Goal: Task Accomplishment & Management: Complete application form

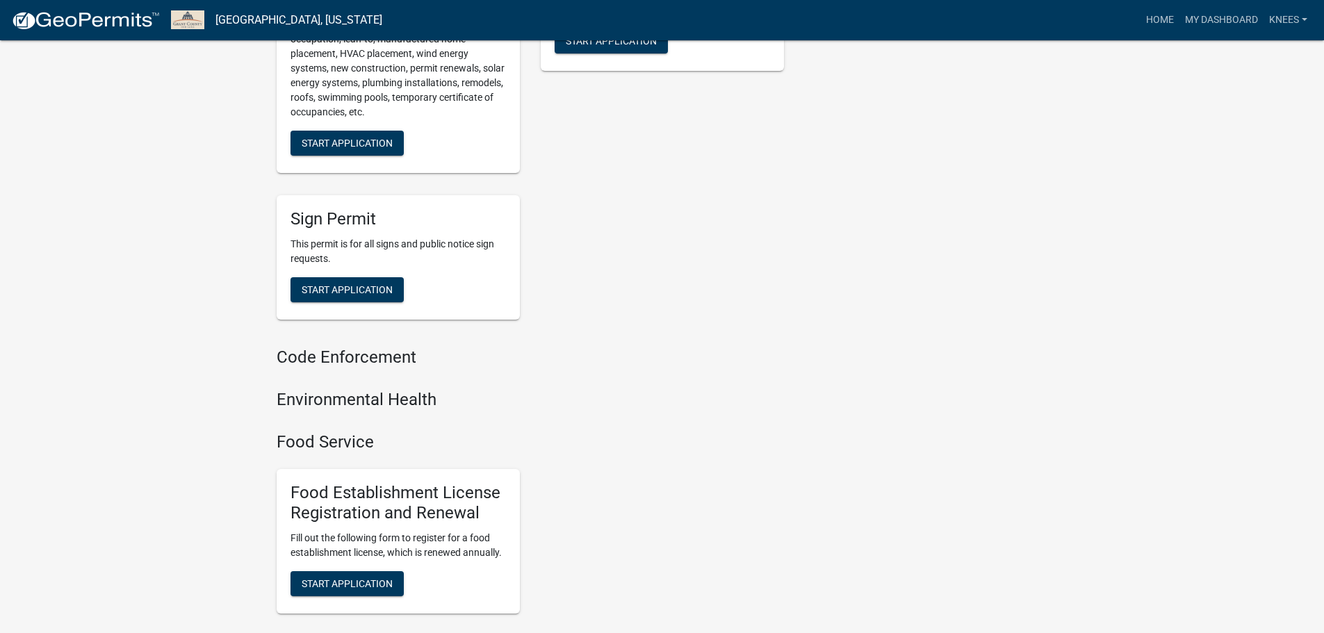
scroll to position [216, 0]
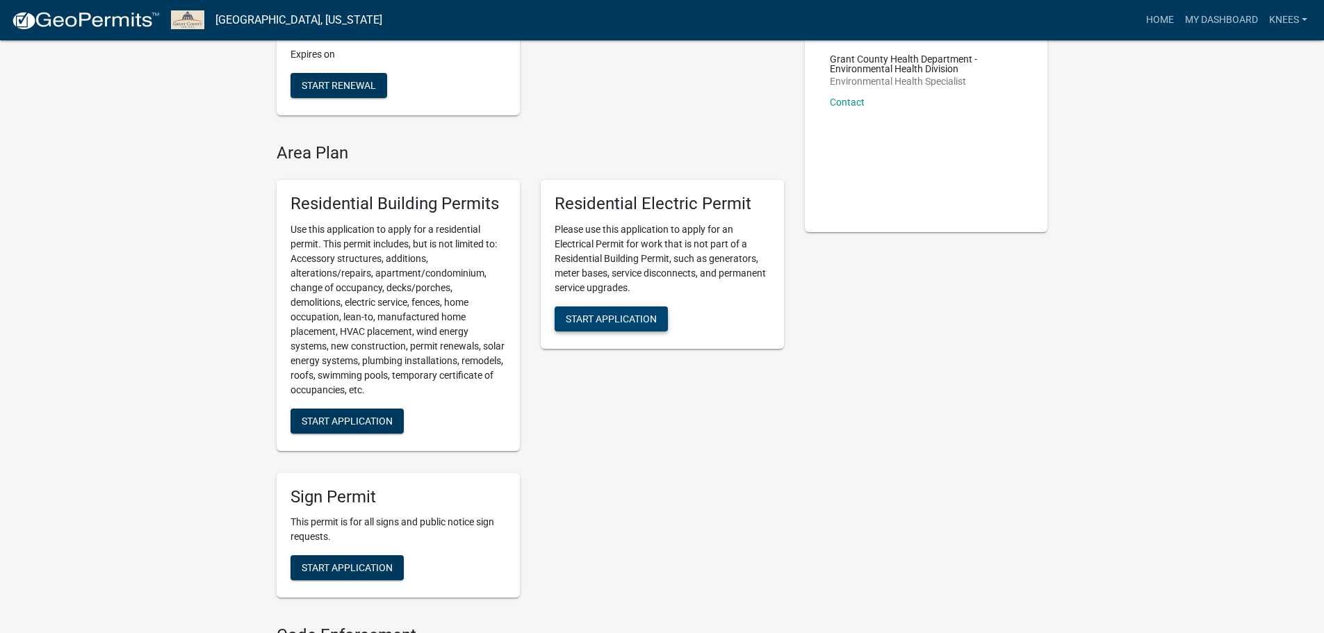
click at [639, 319] on span "Start Application" at bounding box center [611, 318] width 91 height 11
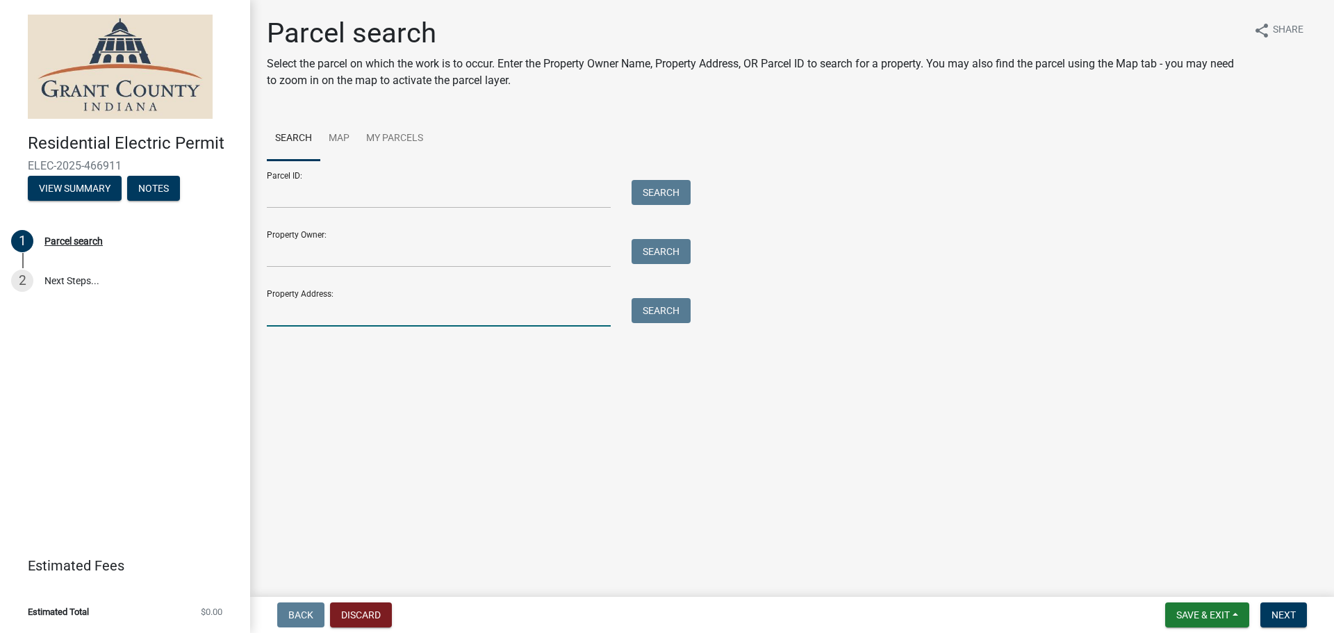
drag, startPoint x: 281, startPoint y: 317, endPoint x: 292, endPoint y: 304, distance: 16.8
click at [281, 317] on input "Property Address:" at bounding box center [439, 312] width 344 height 28
click at [281, 311] on input "Property Address:" at bounding box center [439, 312] width 344 height 28
type input "628 [PERSON_NAME]"
click at [647, 309] on button "Search" at bounding box center [661, 310] width 59 height 25
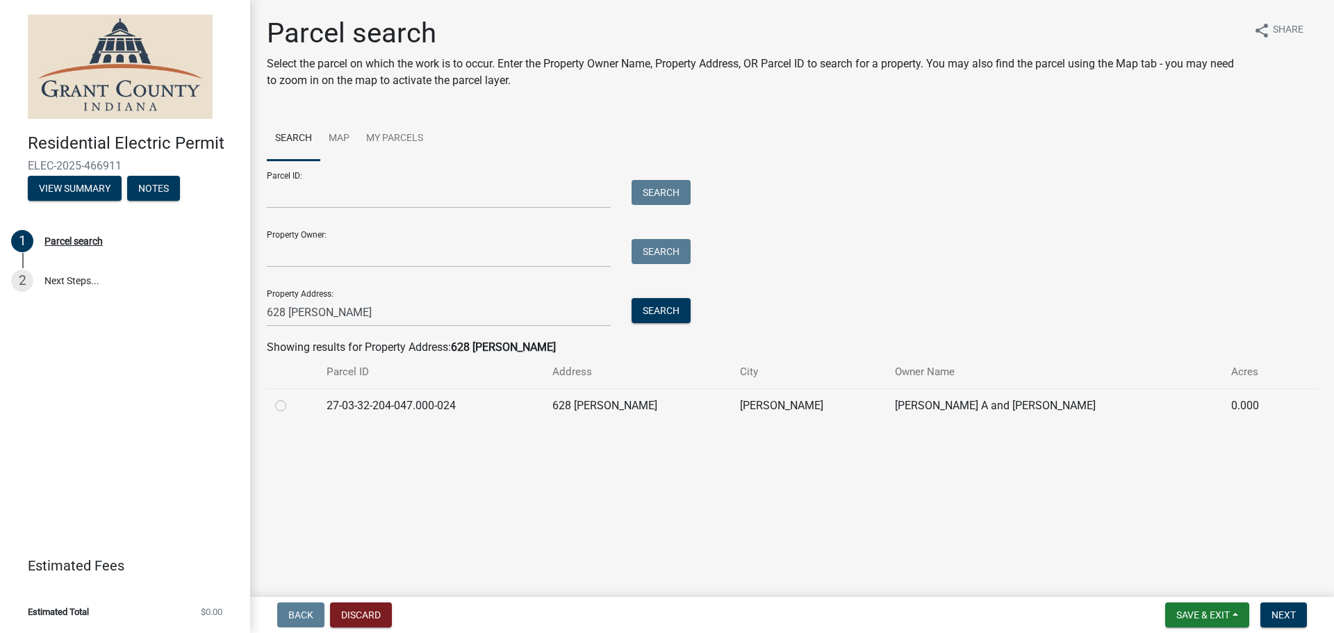
click at [292, 398] on label at bounding box center [292, 398] width 0 height 0
click at [292, 405] on input "radio" at bounding box center [296, 402] width 9 height 9
radio input "true"
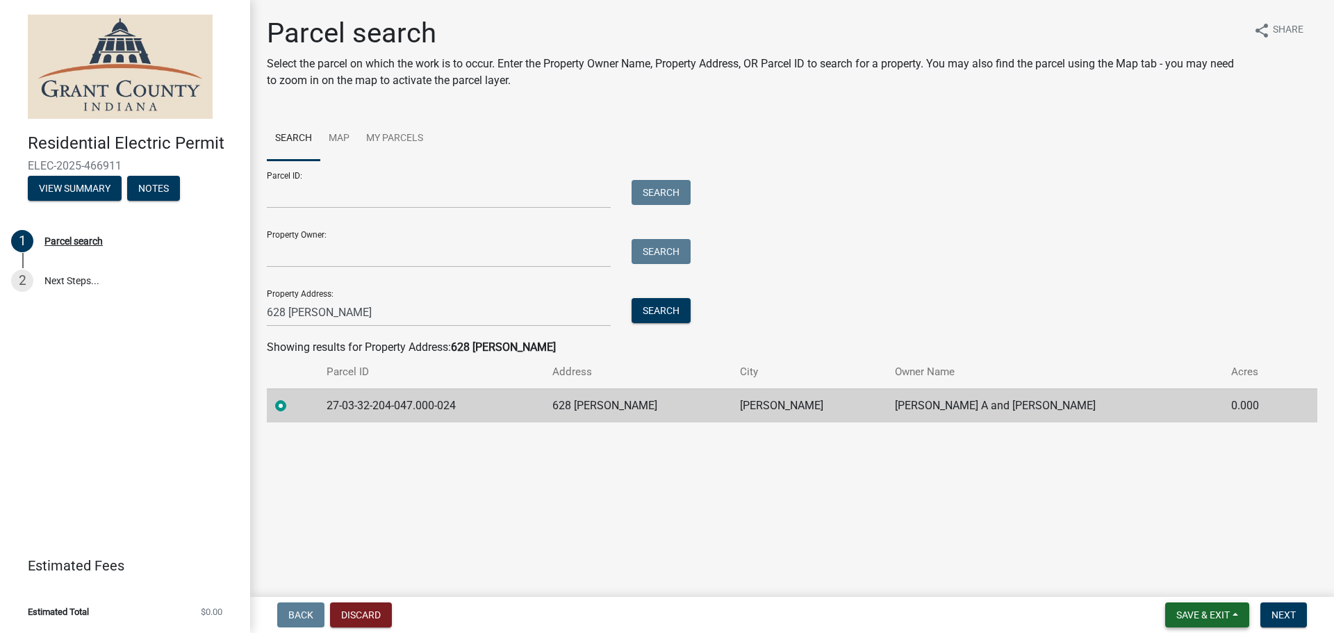
click at [1213, 616] on span "Save & Exit" at bounding box center [1204, 615] width 54 height 11
click at [1285, 614] on span "Next" at bounding box center [1284, 615] width 24 height 11
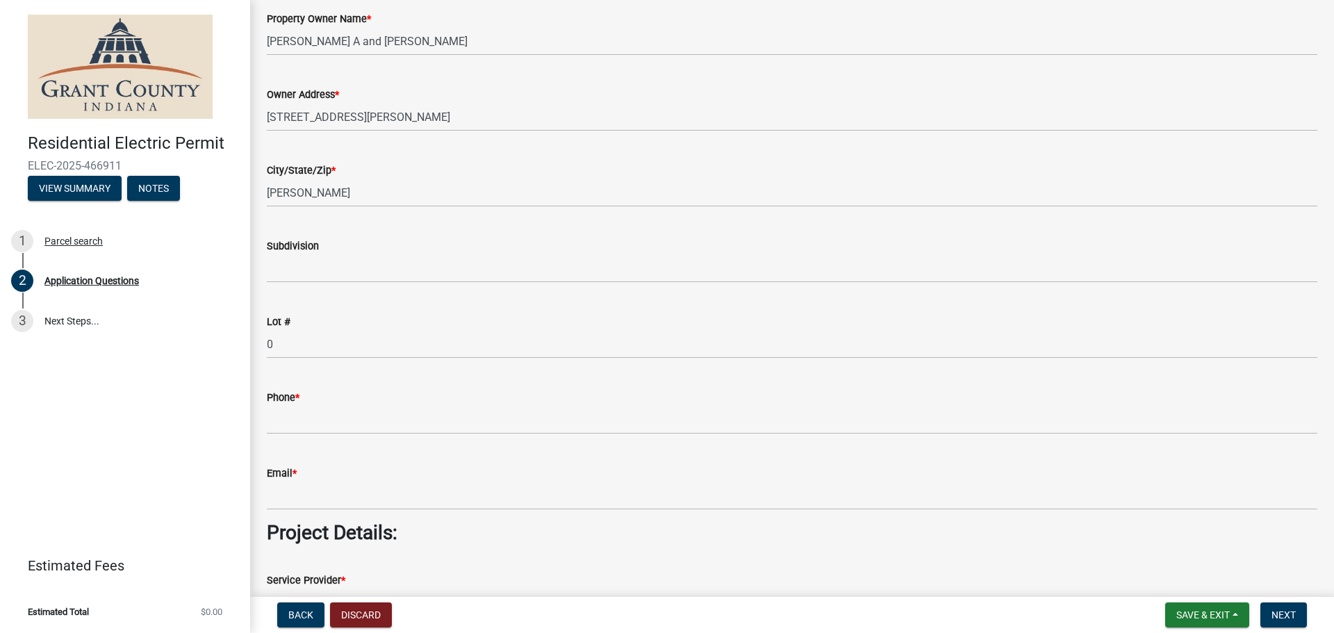
scroll to position [742, 0]
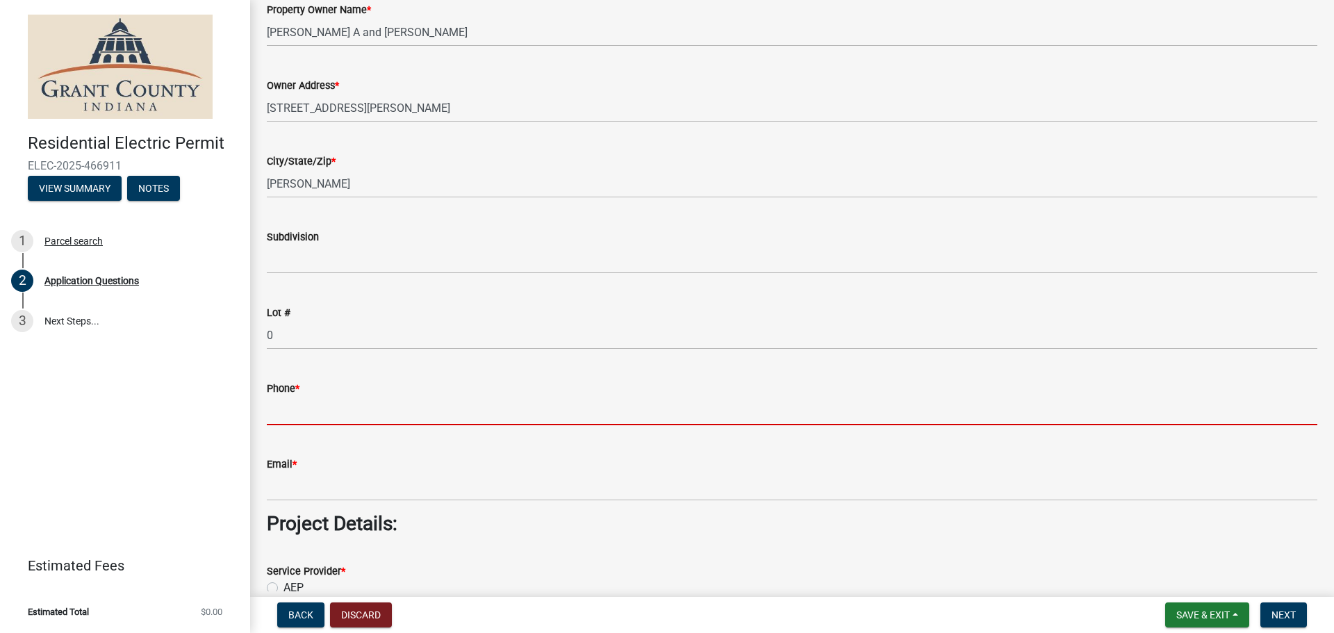
click at [290, 411] on input "Phone *" at bounding box center [792, 411] width 1051 height 28
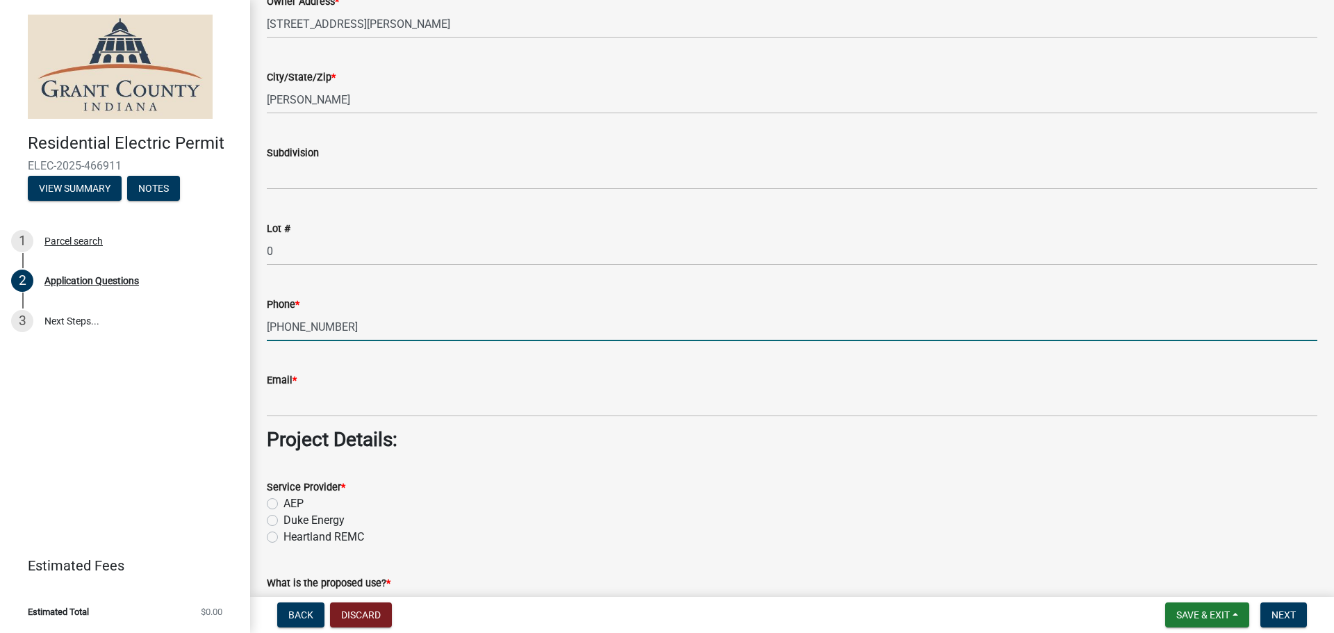
scroll to position [834, 0]
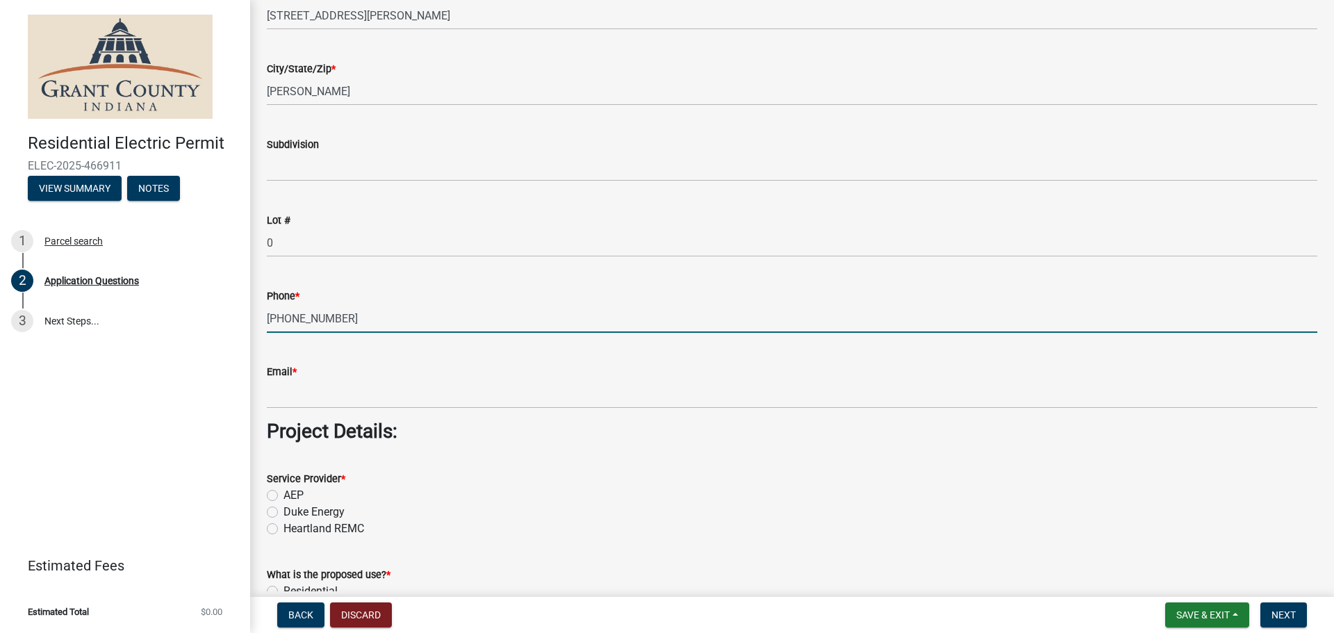
type input "[PHONE_NUMBER]"
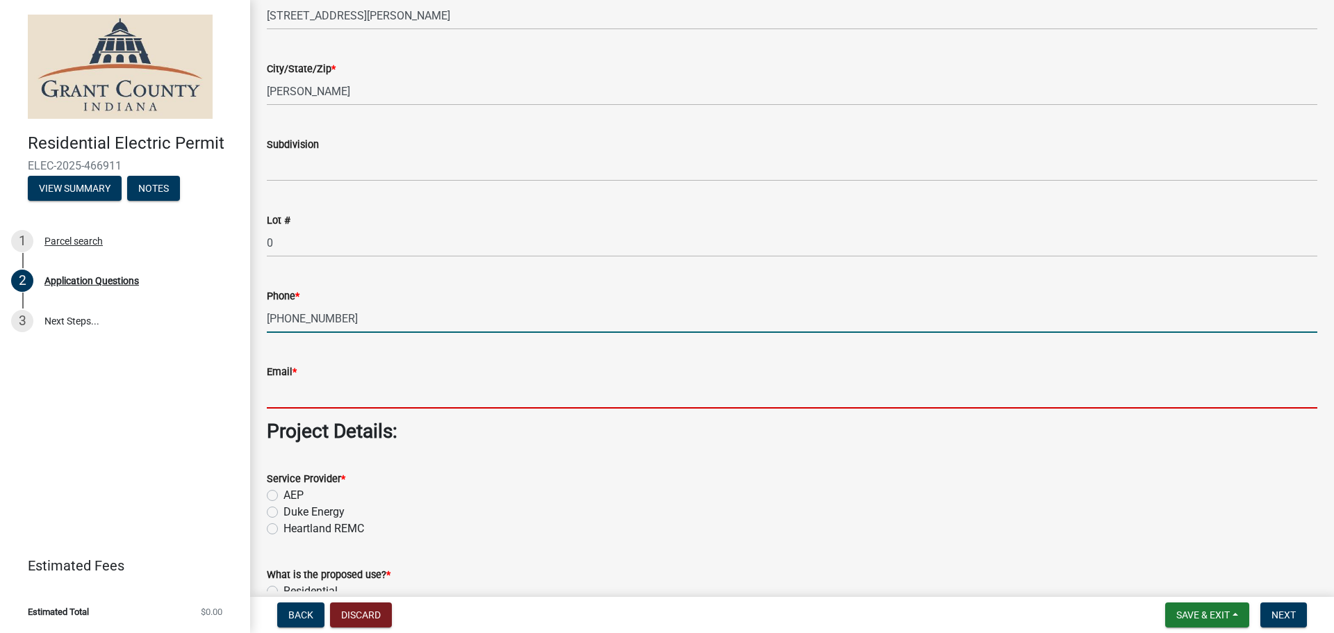
click at [308, 400] on input "Email *" at bounding box center [792, 394] width 1051 height 28
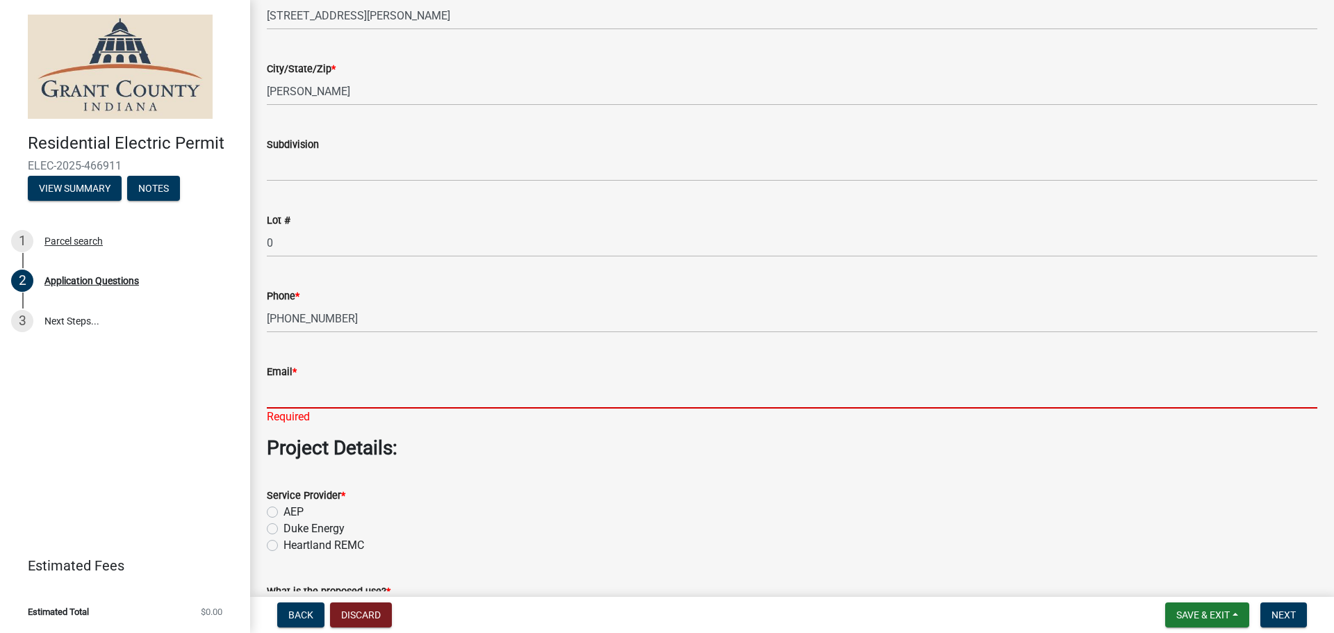
paste input "[EMAIL_ADDRESS][DOMAIN_NAME]"
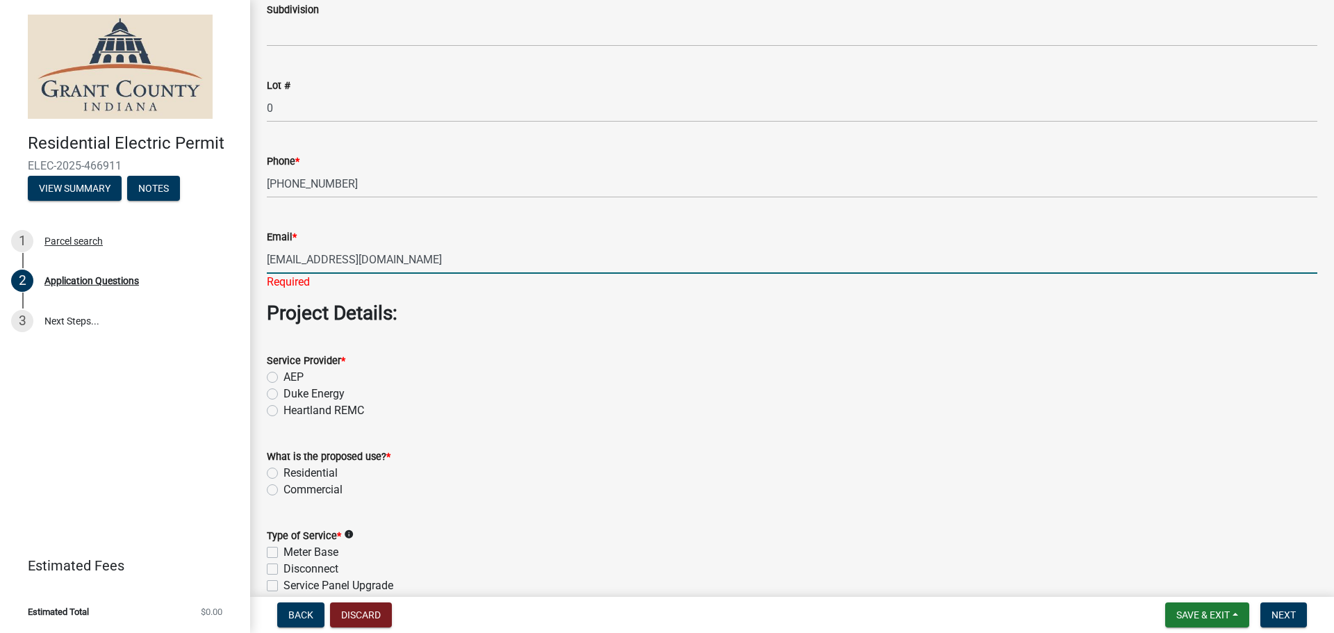
scroll to position [973, 0]
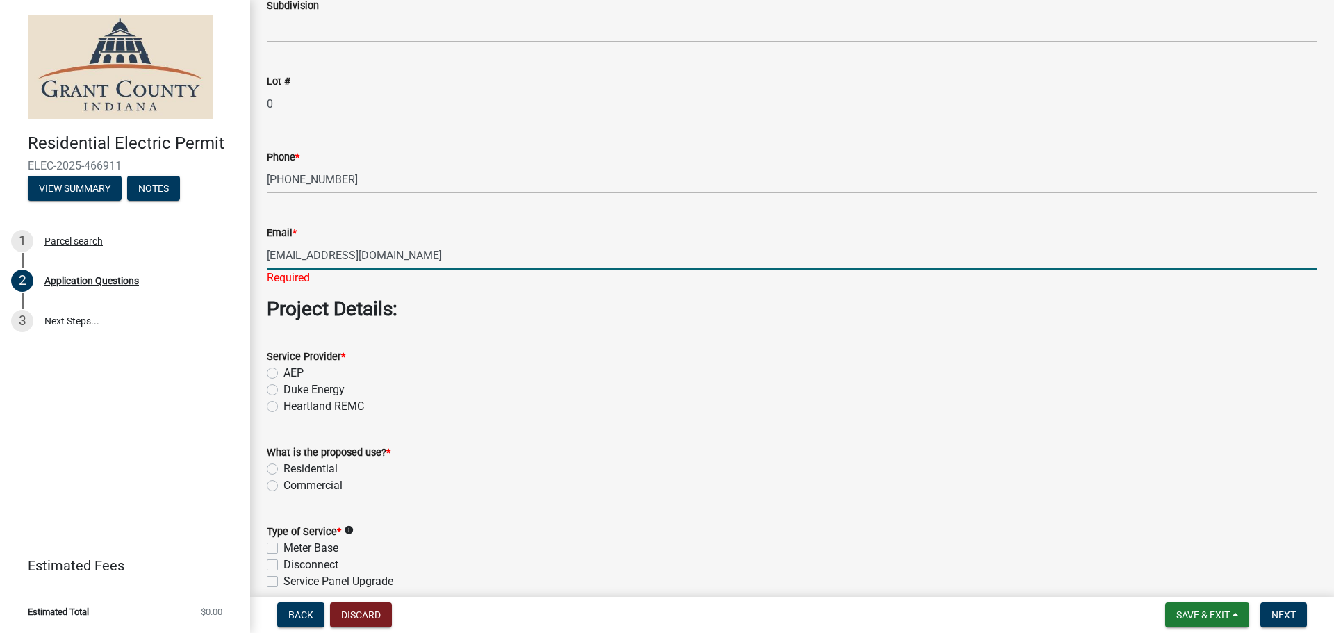
type input "[EMAIL_ADDRESS][DOMAIN_NAME]"
click at [274, 372] on div "Service Provider * AEP Duke Energy Heartland REMC" at bounding box center [792, 381] width 1051 height 67
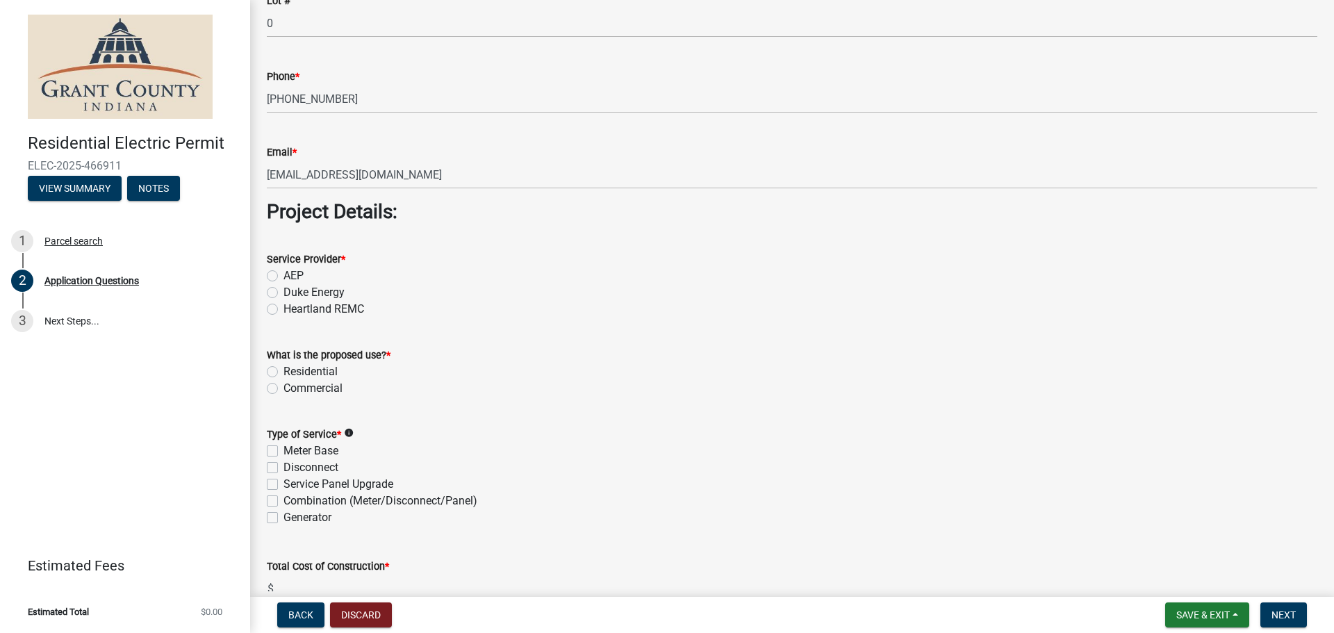
scroll to position [1065, 0]
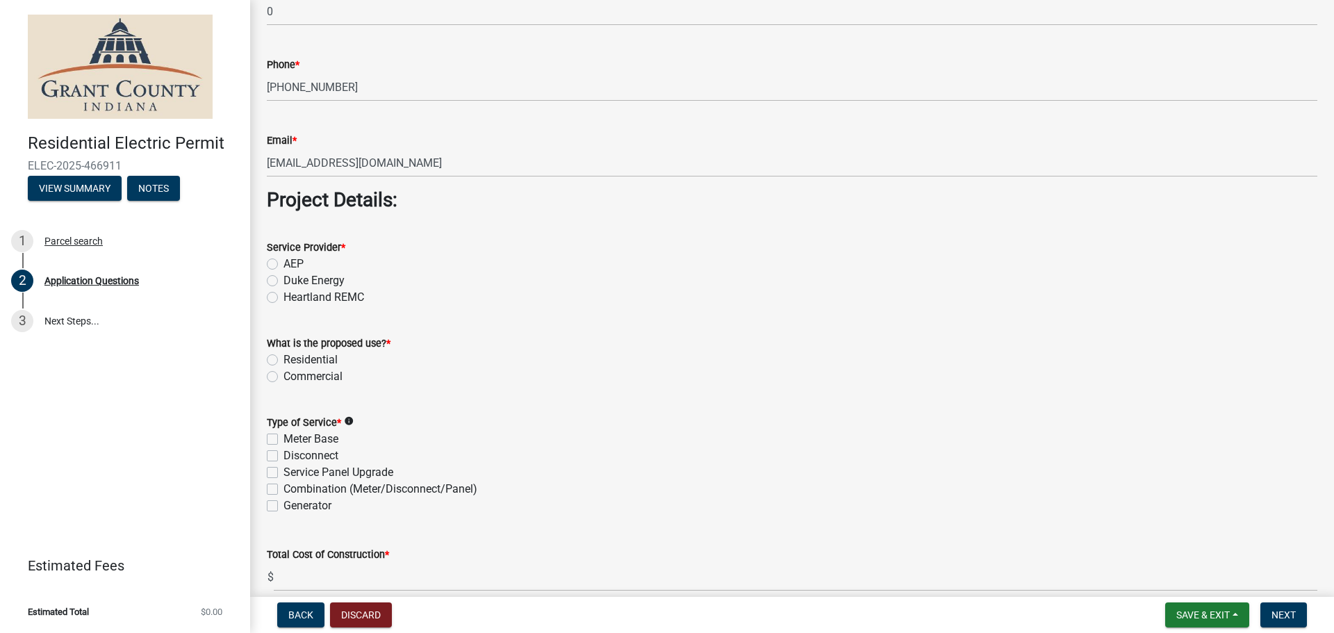
click at [284, 358] on label "Residential" at bounding box center [311, 360] width 54 height 17
click at [284, 358] on input "Residential" at bounding box center [288, 356] width 9 height 9
radio input "true"
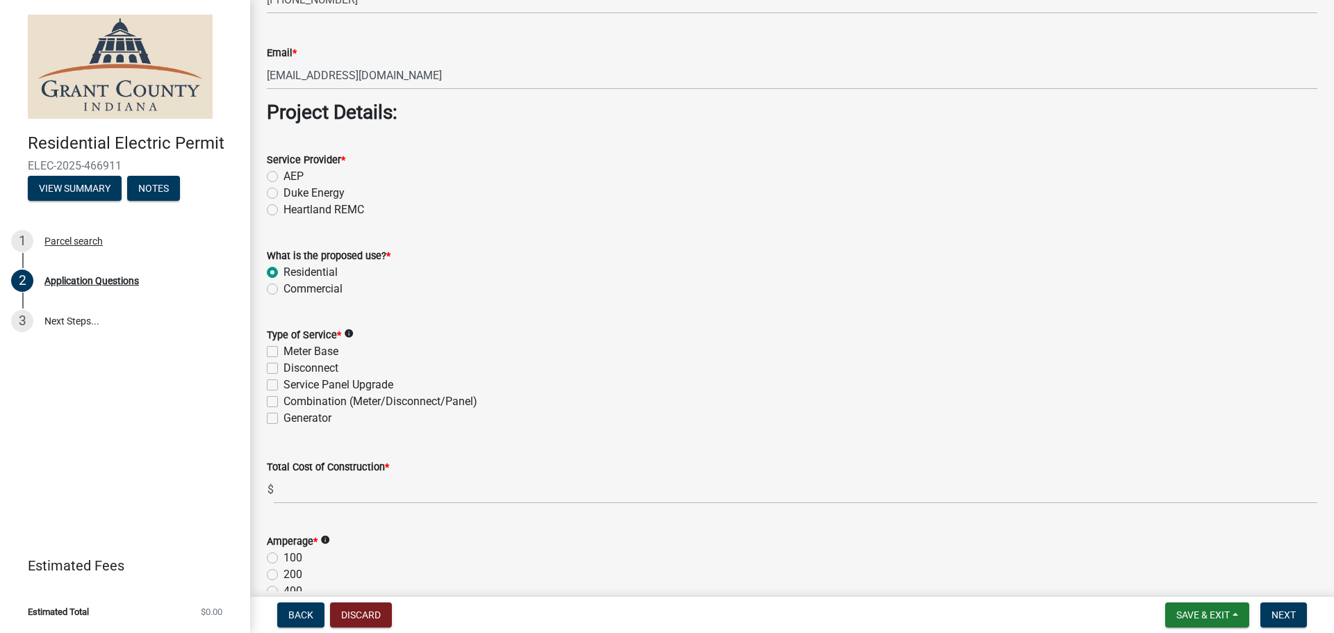
scroll to position [1159, 0]
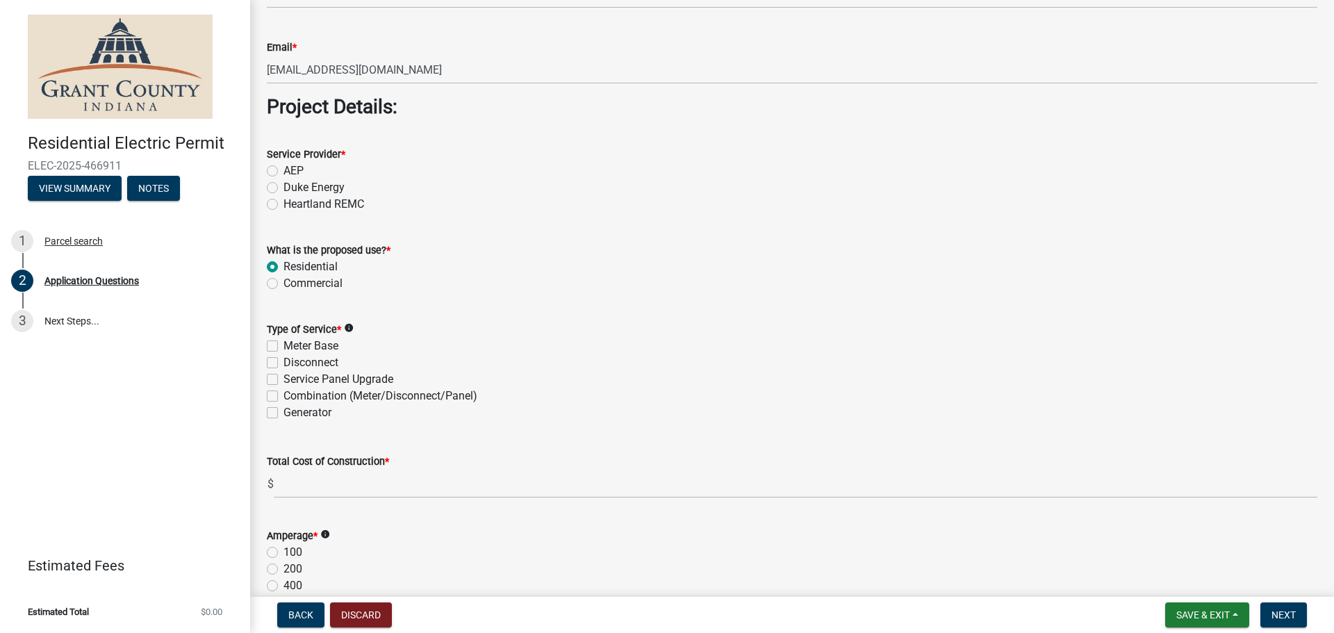
click at [284, 410] on label "Generator" at bounding box center [308, 412] width 48 height 17
click at [284, 410] on input "Generator" at bounding box center [288, 408] width 9 height 9
checkbox input "true"
checkbox input "false"
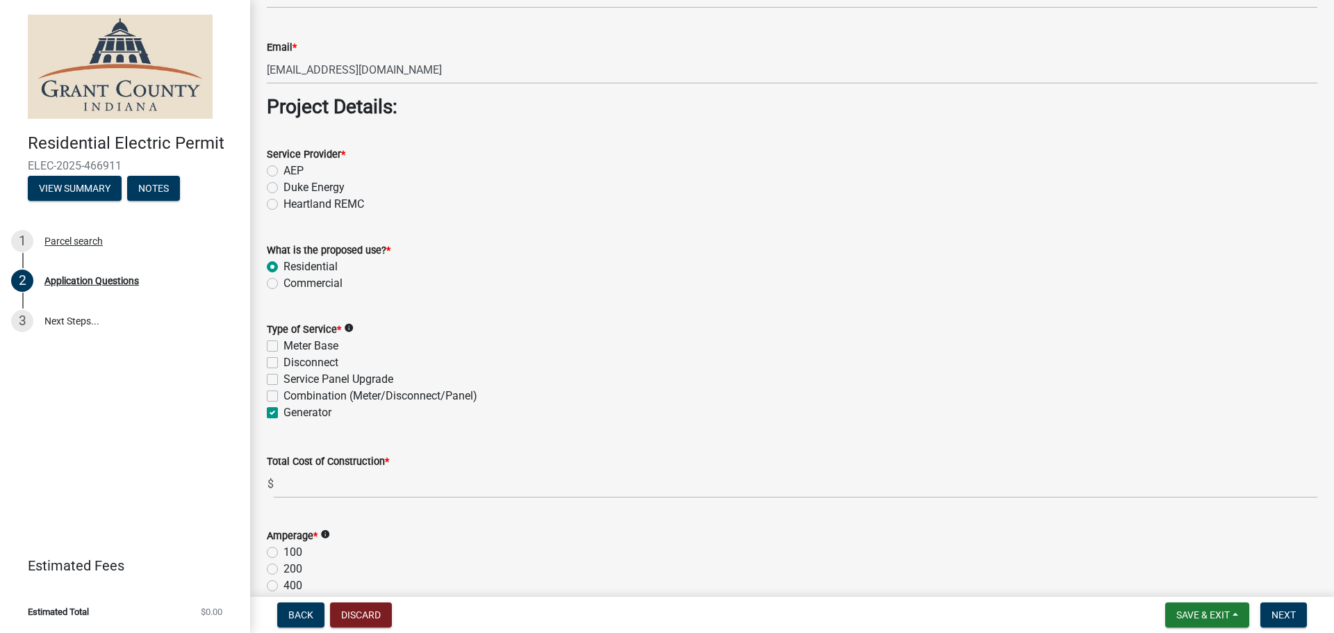
checkbox input "false"
checkbox input "true"
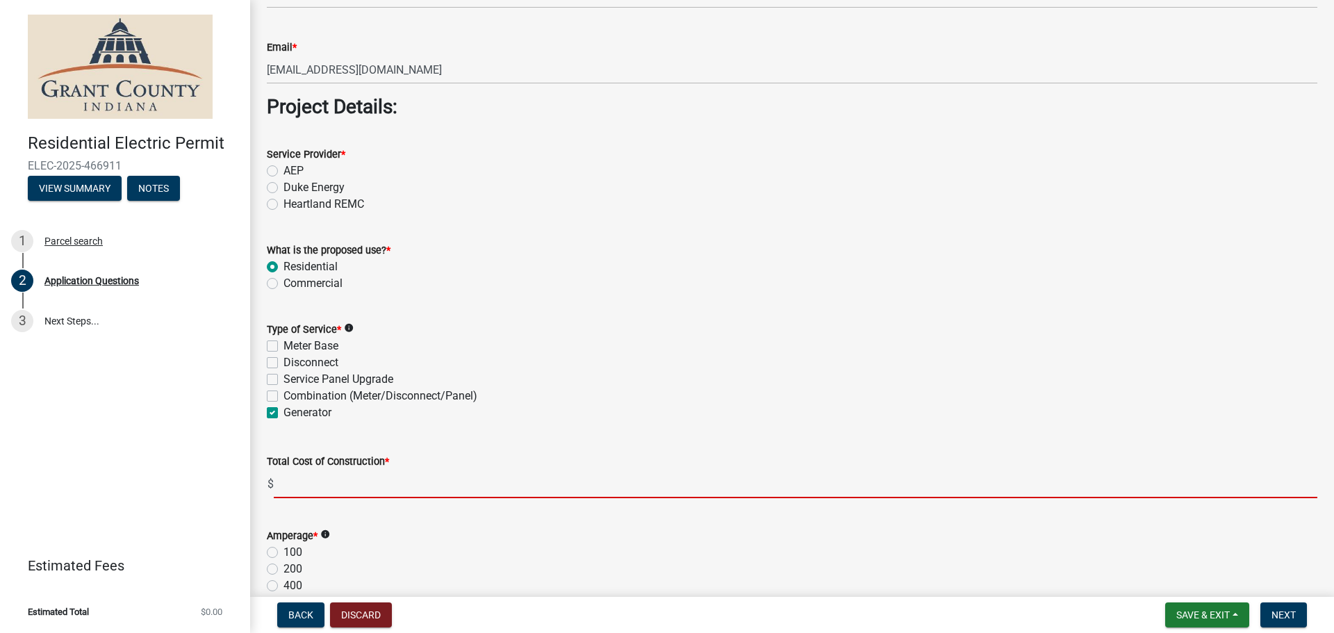
click at [325, 485] on input "text" at bounding box center [796, 484] width 1044 height 28
click at [283, 488] on input "text" at bounding box center [796, 484] width 1044 height 28
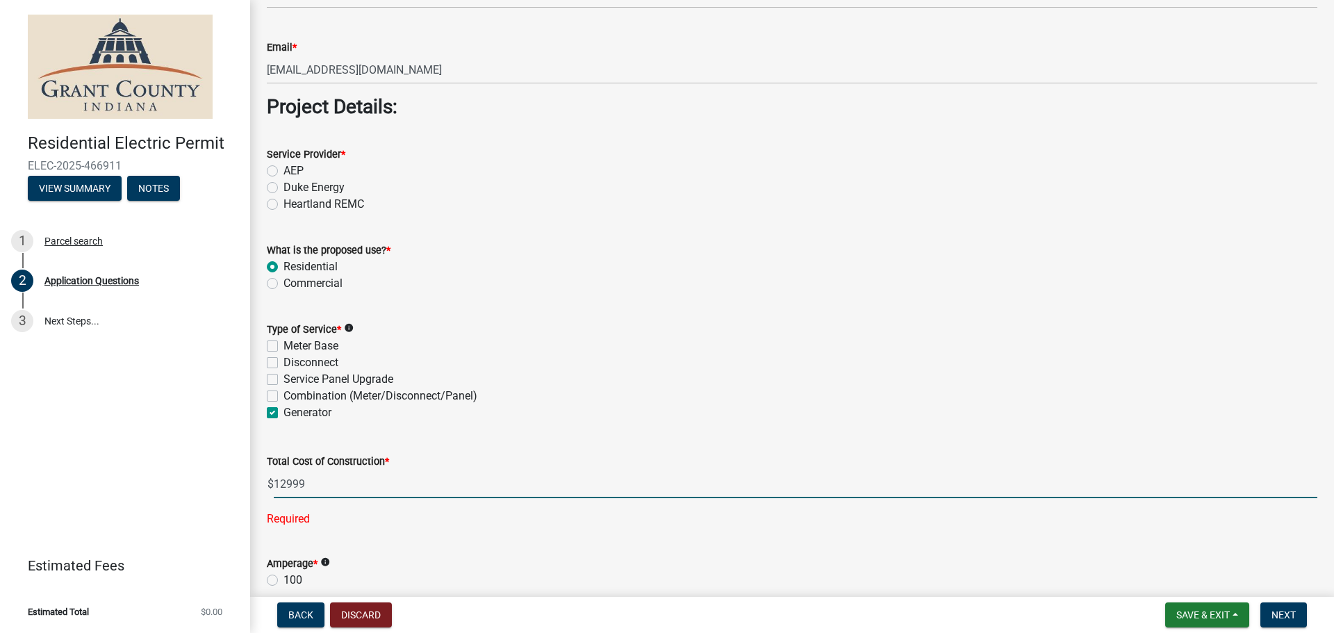
type input "12999.00"
click at [501, 432] on wm-data-entity-input "Type of Service * info Meter Base Disconnect Service Panel Upgrade Combination …" at bounding box center [792, 368] width 1051 height 129
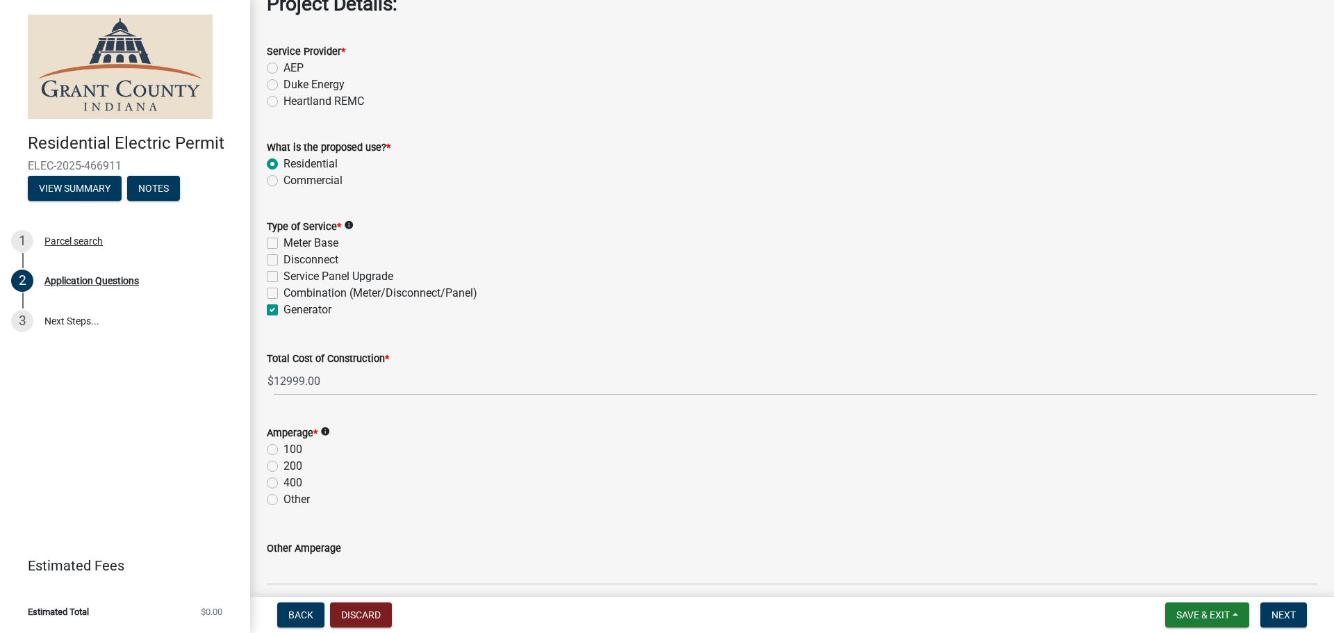
scroll to position [1298, 0]
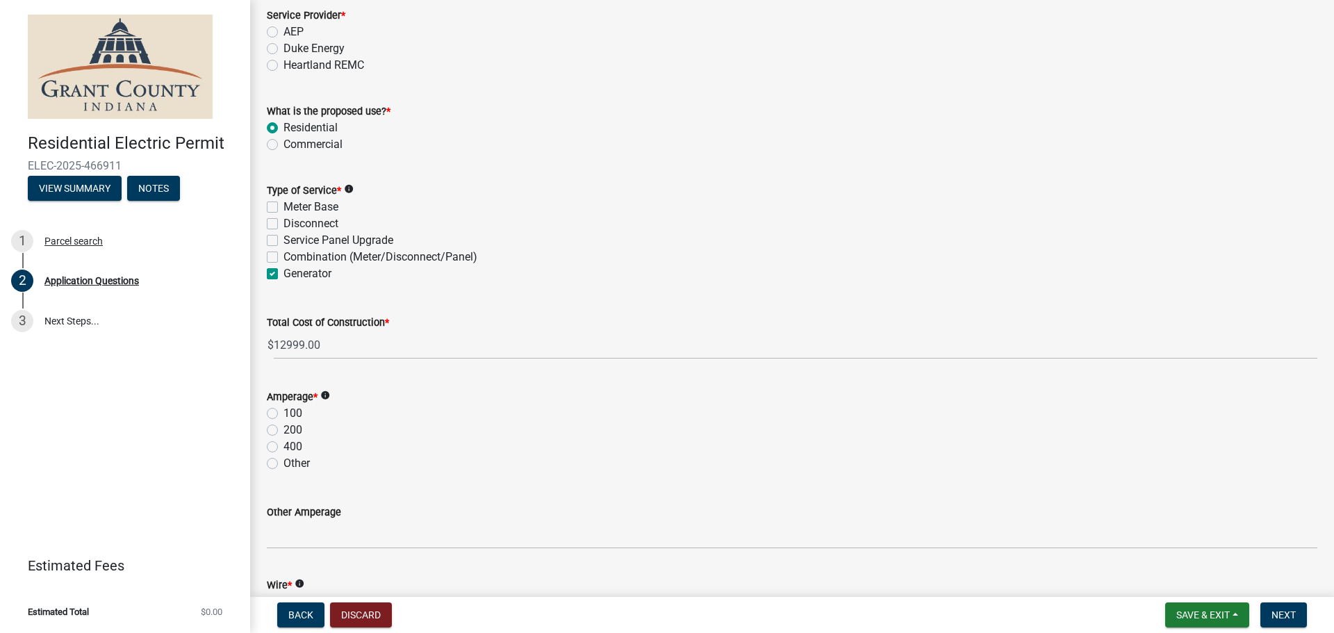
click at [284, 411] on label "100" at bounding box center [293, 413] width 19 height 17
click at [284, 411] on input "100" at bounding box center [288, 409] width 9 height 9
radio input "true"
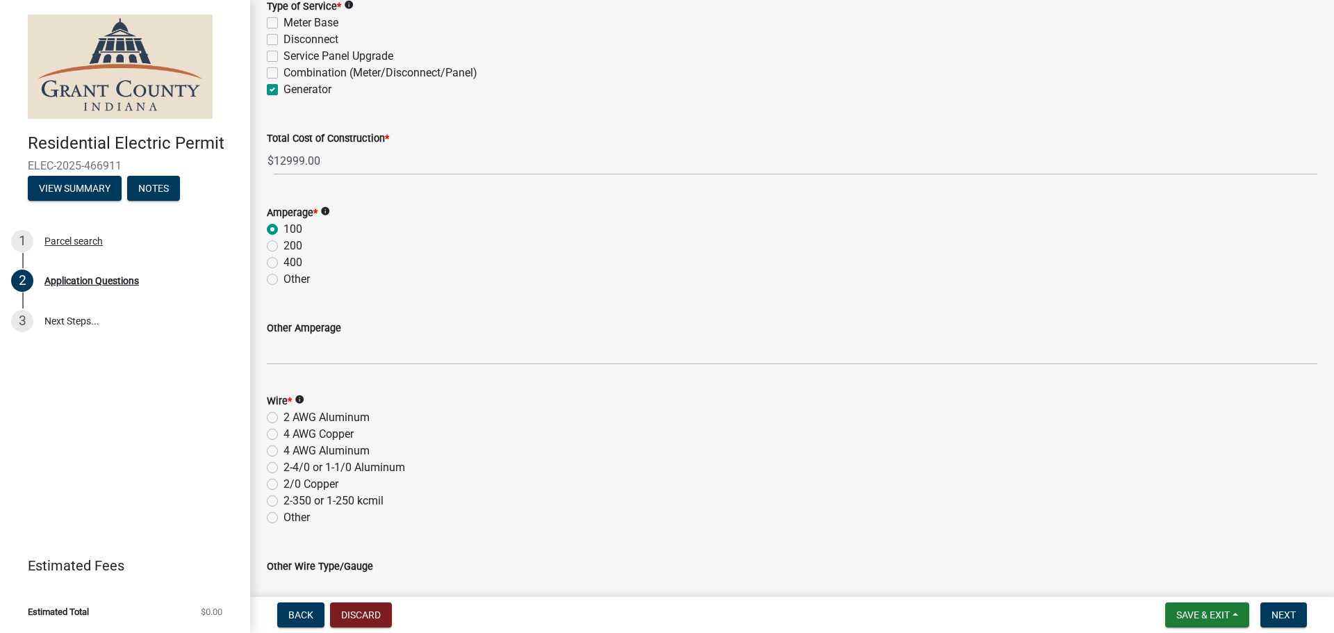
scroll to position [1529, 0]
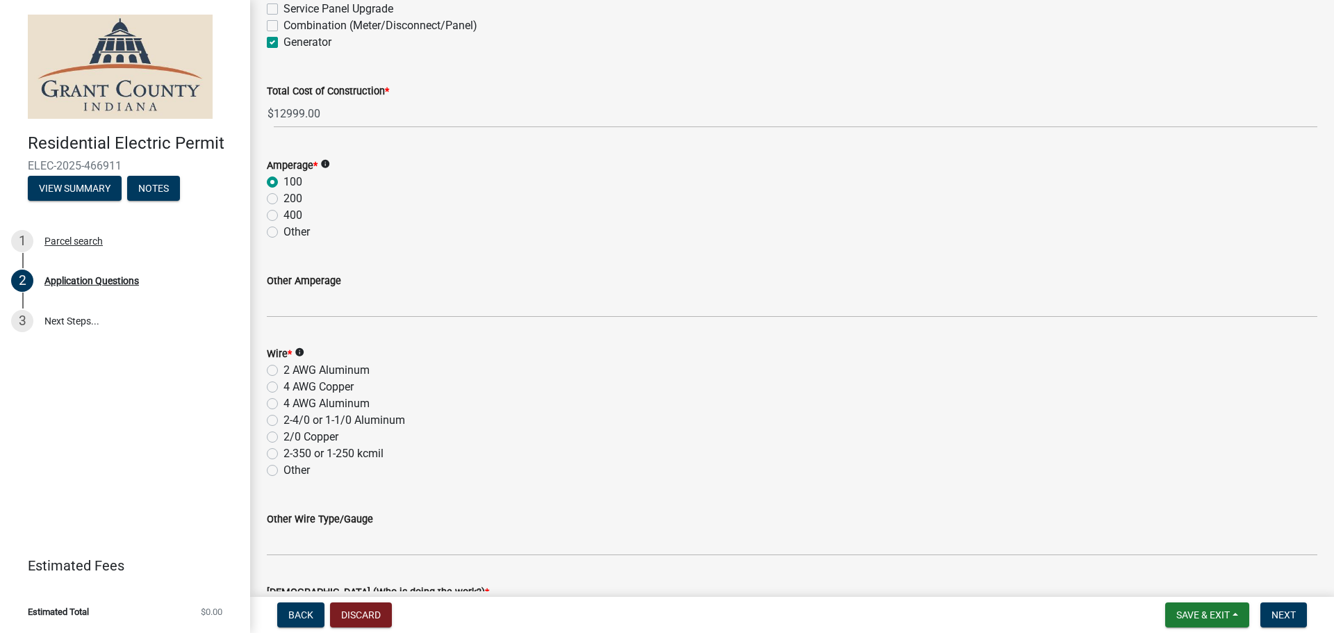
click at [284, 440] on label "2/0 Copper" at bounding box center [311, 437] width 55 height 17
click at [284, 438] on input "2/0 Copper" at bounding box center [288, 433] width 9 height 9
radio input "true"
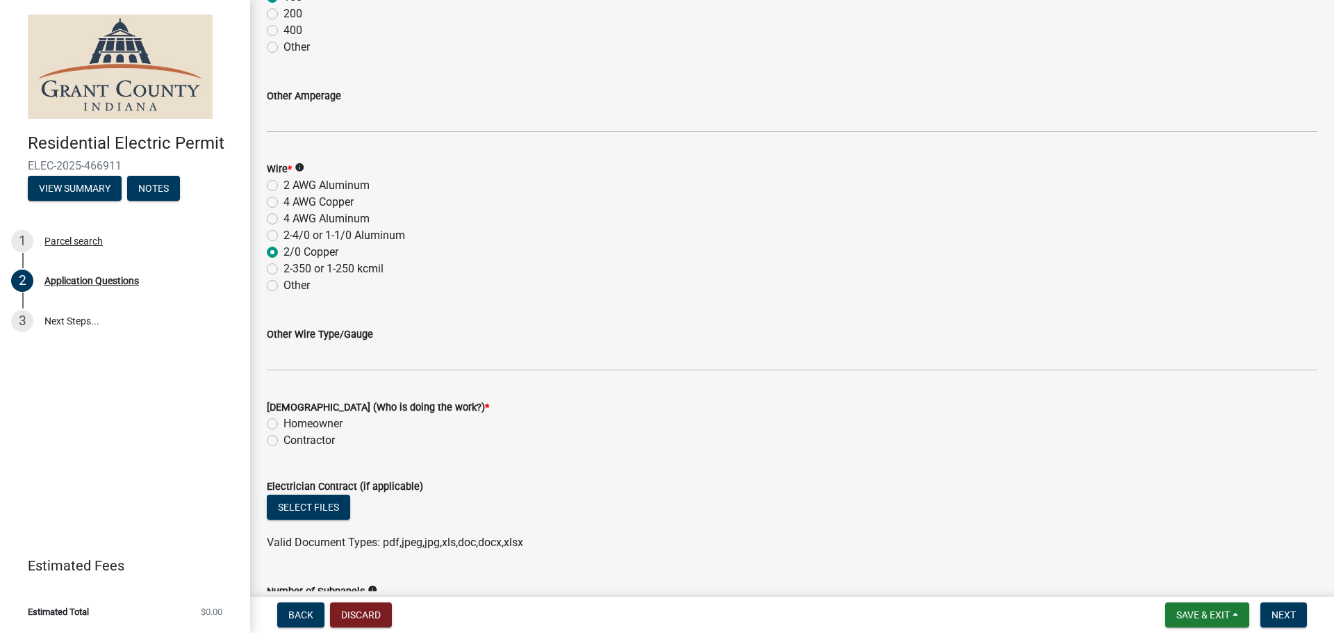
scroll to position [1715, 0]
click at [284, 441] on label "Contractor" at bounding box center [309, 440] width 51 height 17
click at [284, 441] on input "Contractor" at bounding box center [288, 436] width 9 height 9
radio input "true"
click at [331, 504] on button "Select files" at bounding box center [308, 506] width 83 height 25
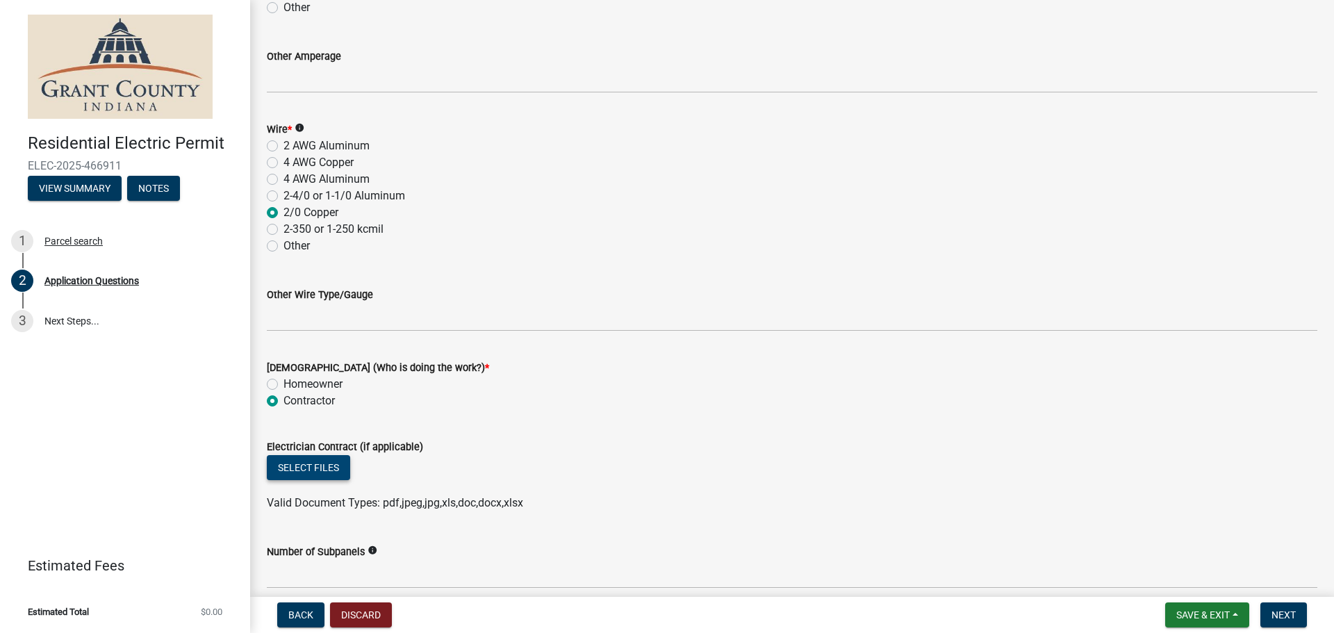
scroll to position [1844, 0]
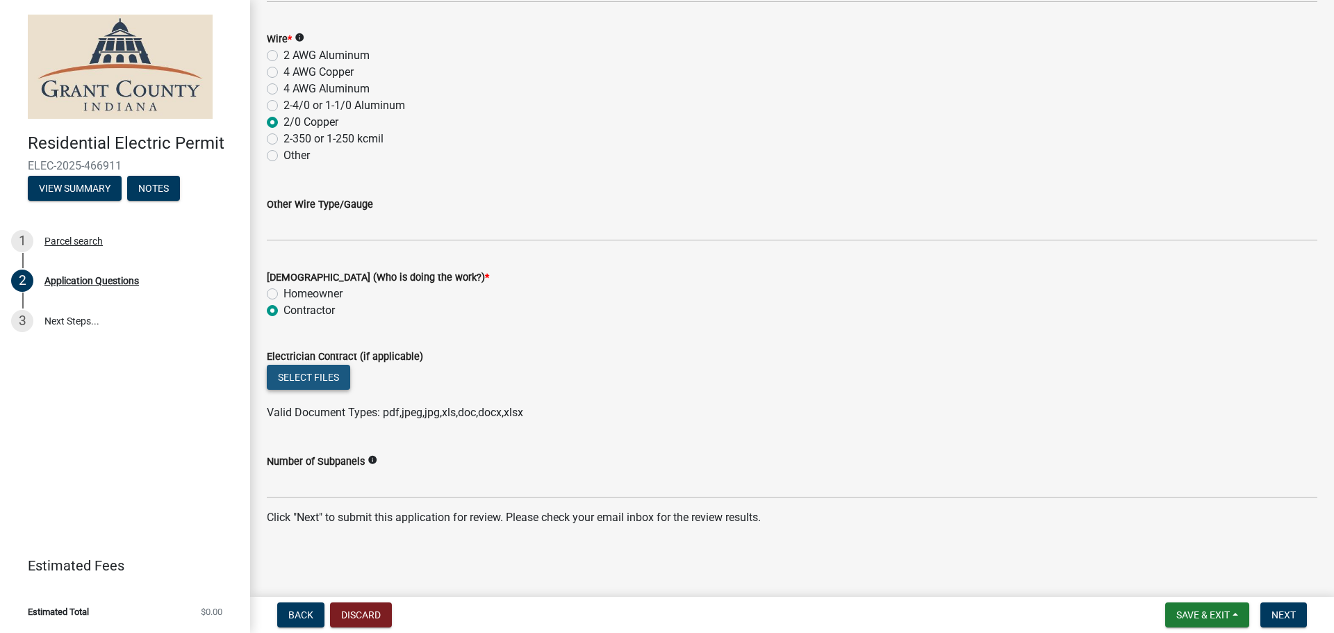
click at [289, 375] on button "Select files" at bounding box center [308, 377] width 83 height 25
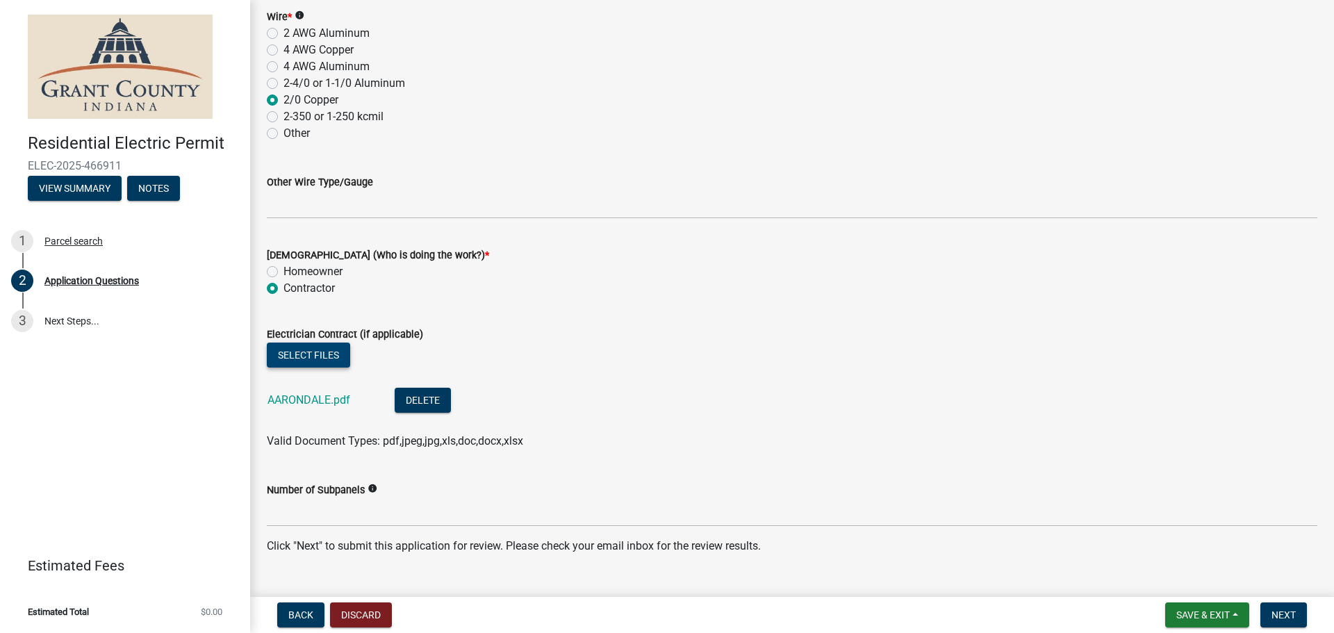
scroll to position [1895, 0]
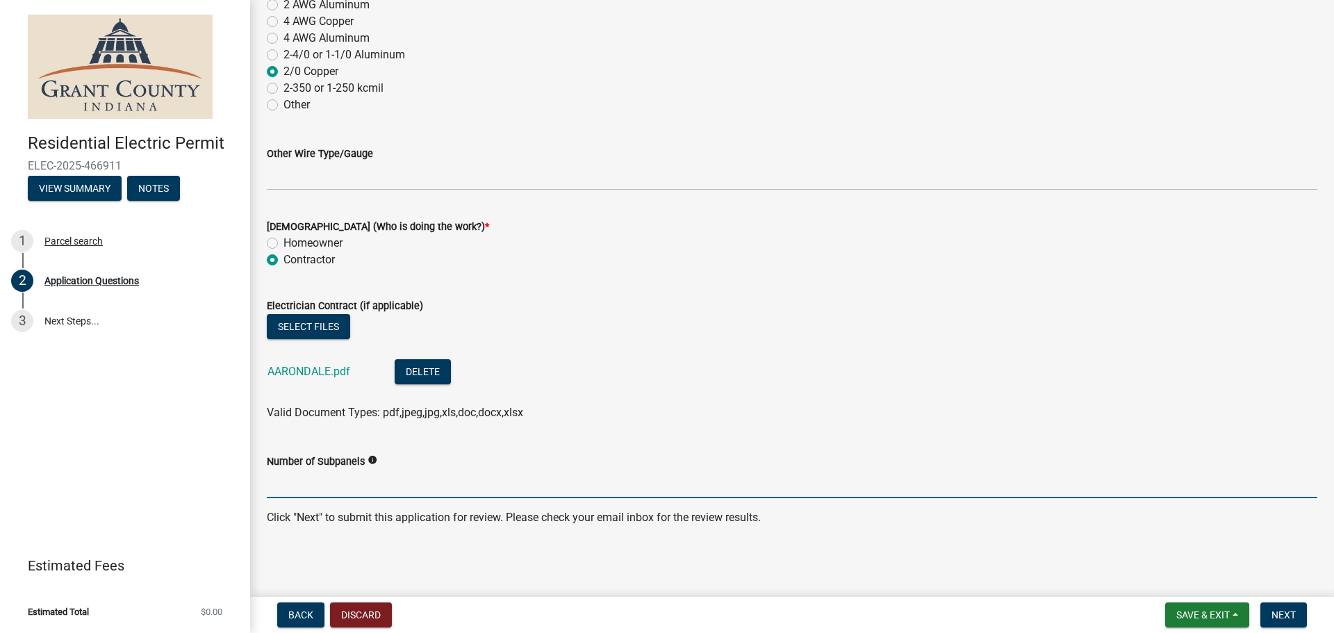
click at [320, 485] on input "Number of Subpanels" at bounding box center [792, 484] width 1051 height 28
type input "0"
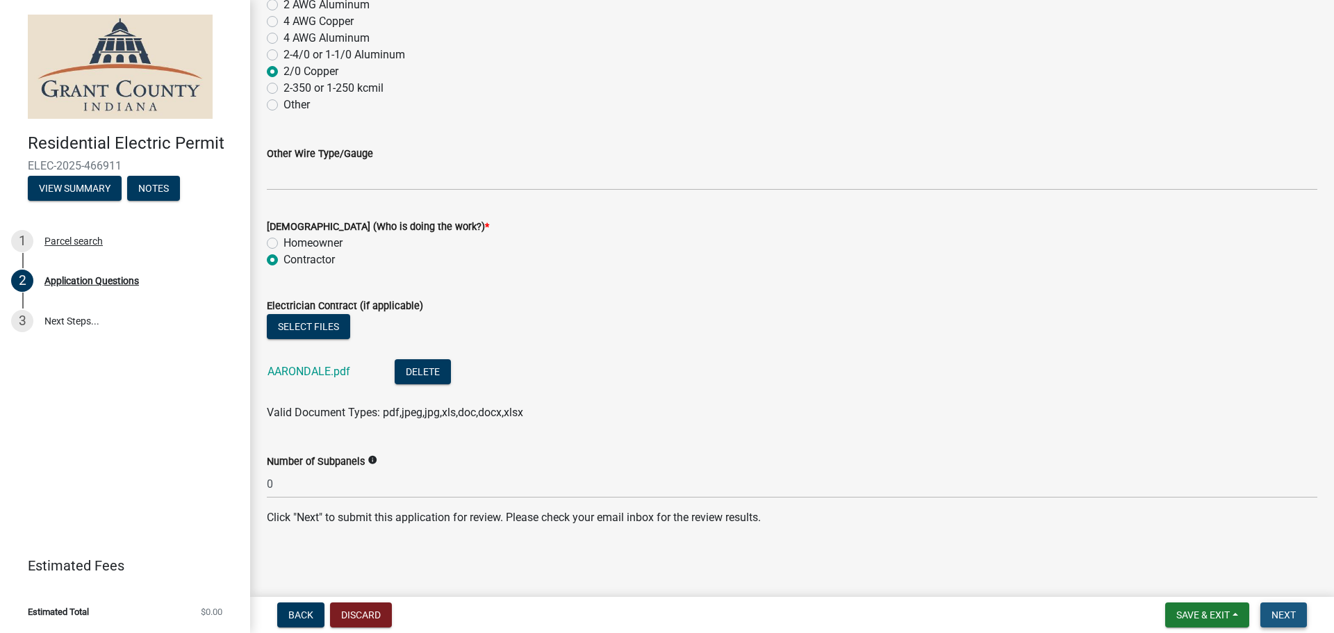
click at [1292, 617] on span "Next" at bounding box center [1284, 615] width 24 height 11
click at [1285, 614] on span "Next" at bounding box center [1284, 615] width 24 height 11
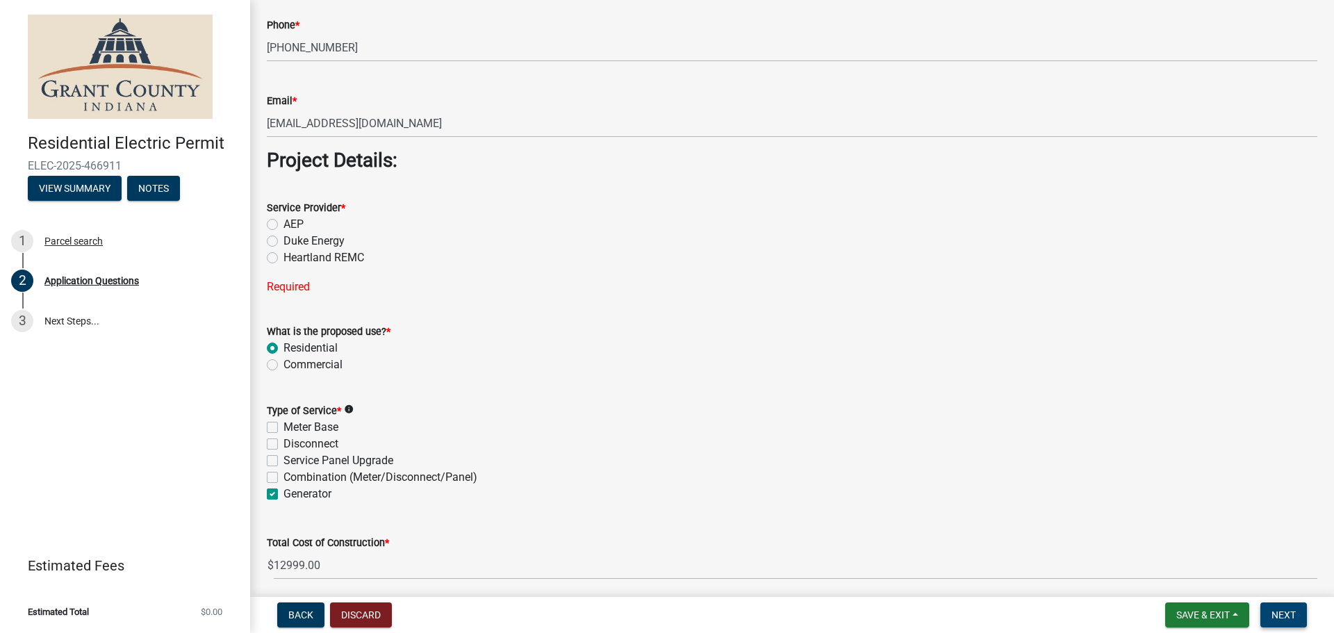
scroll to position [1088, 0]
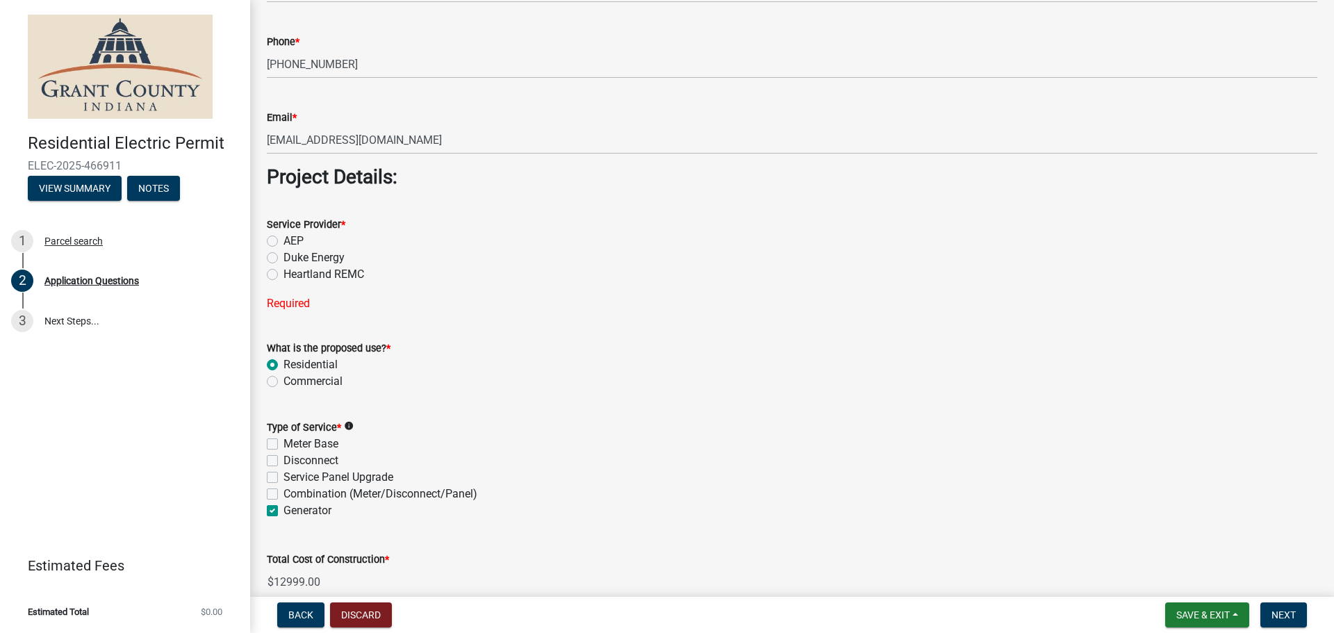
click at [284, 238] on label "AEP" at bounding box center [294, 241] width 20 height 17
click at [284, 238] on input "AEP" at bounding box center [288, 237] width 9 height 9
radio input "true"
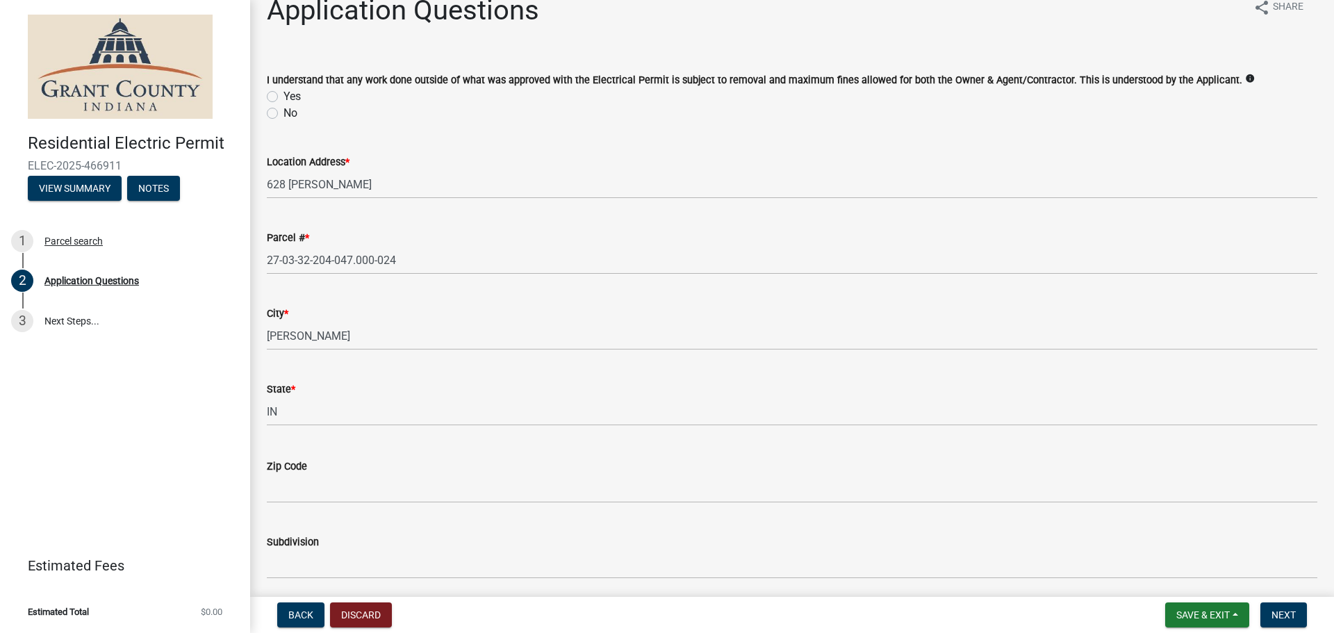
scroll to position [0, 0]
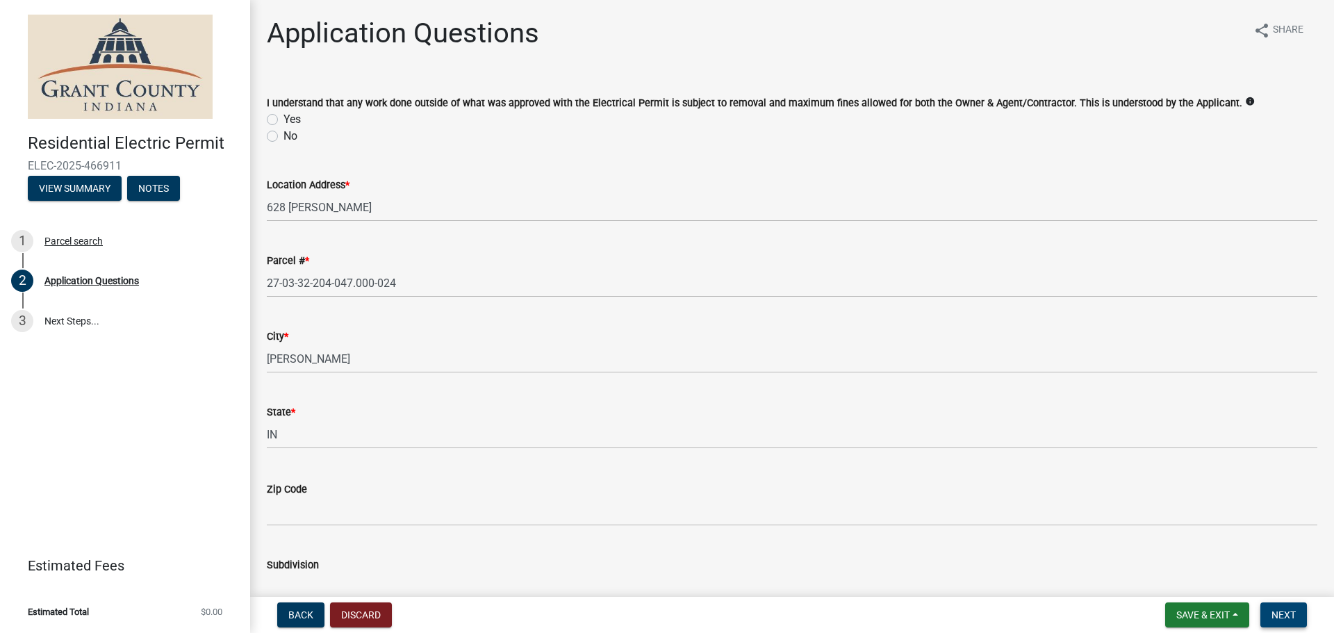
click at [1289, 619] on span "Next" at bounding box center [1284, 615] width 24 height 11
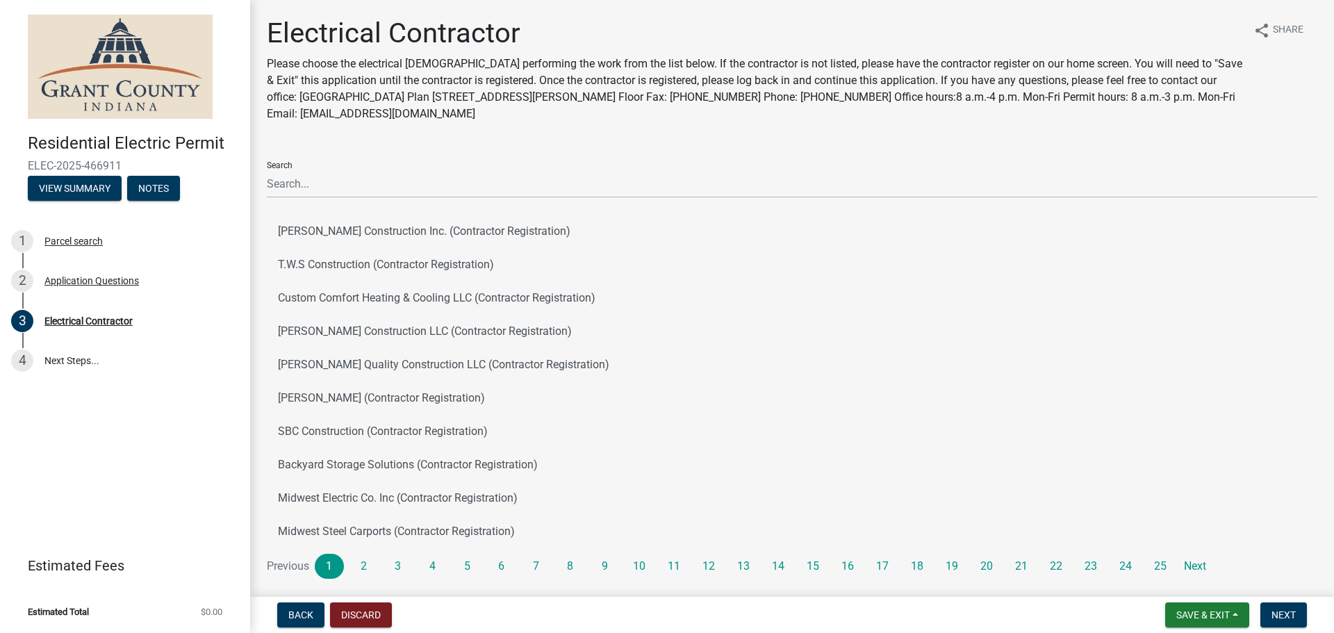
click at [347, 199] on div "Search [PERSON_NAME] Construction Inc. (Contractor Registration) T.W.S Construc…" at bounding box center [792, 364] width 1051 height 429
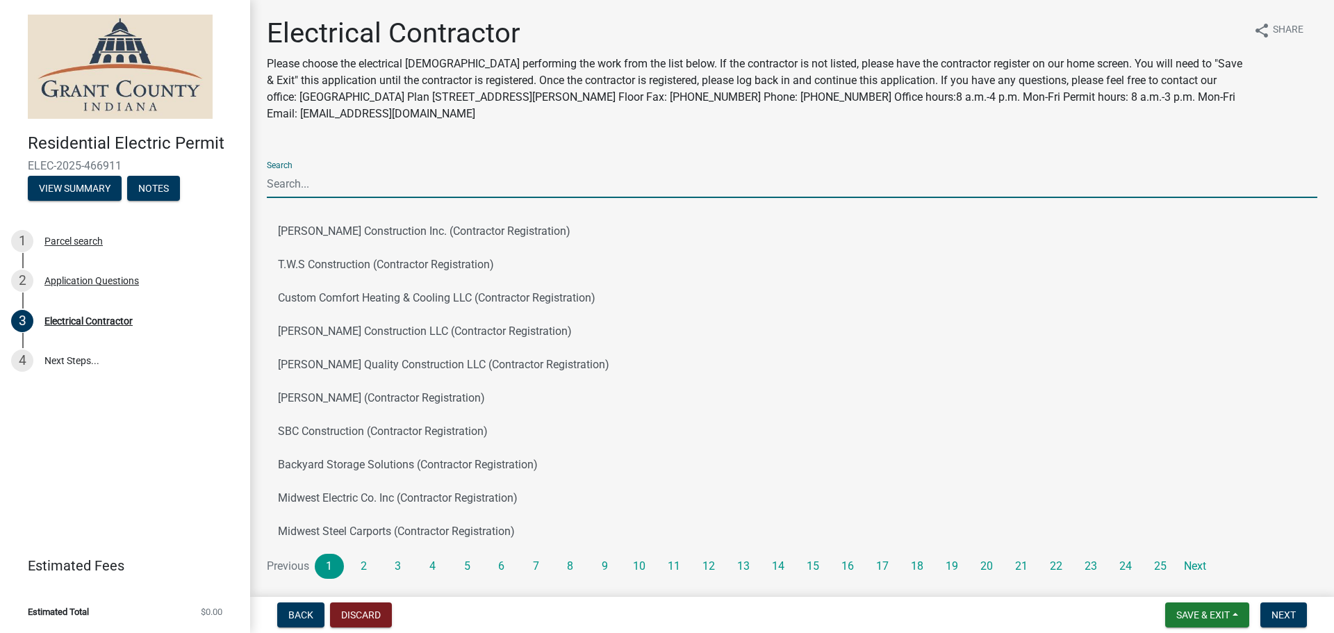
click at [343, 195] on input "Search" at bounding box center [792, 184] width 1051 height 28
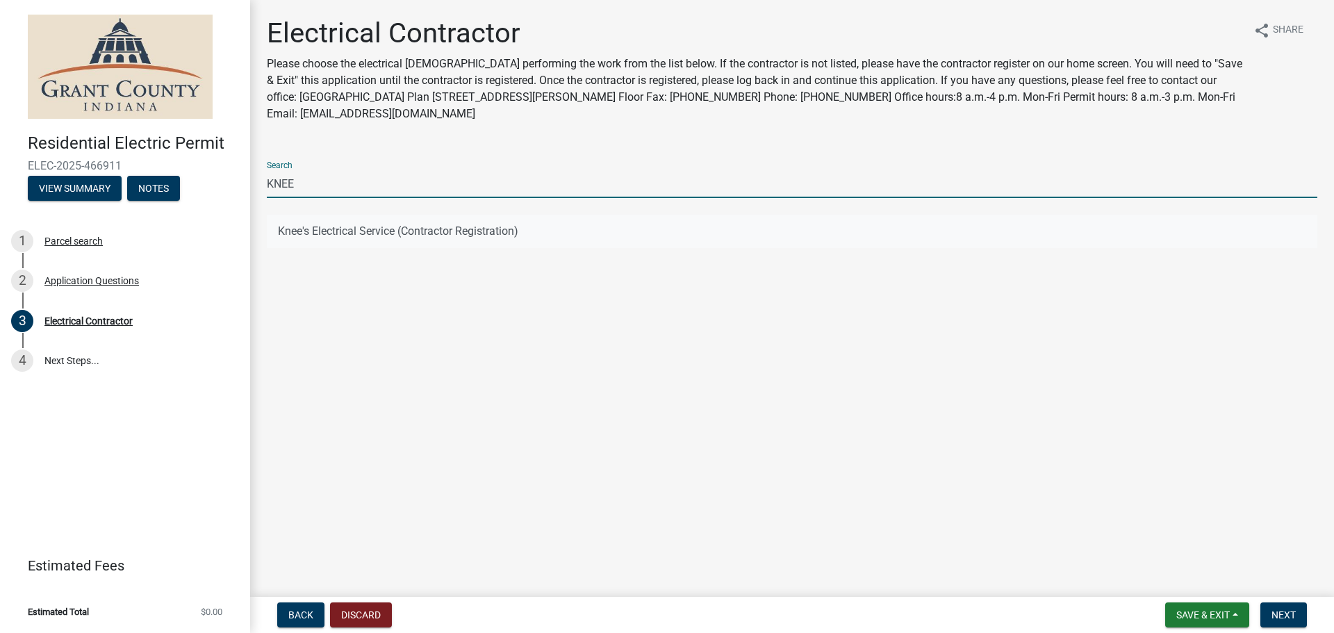
type input "KNEE"
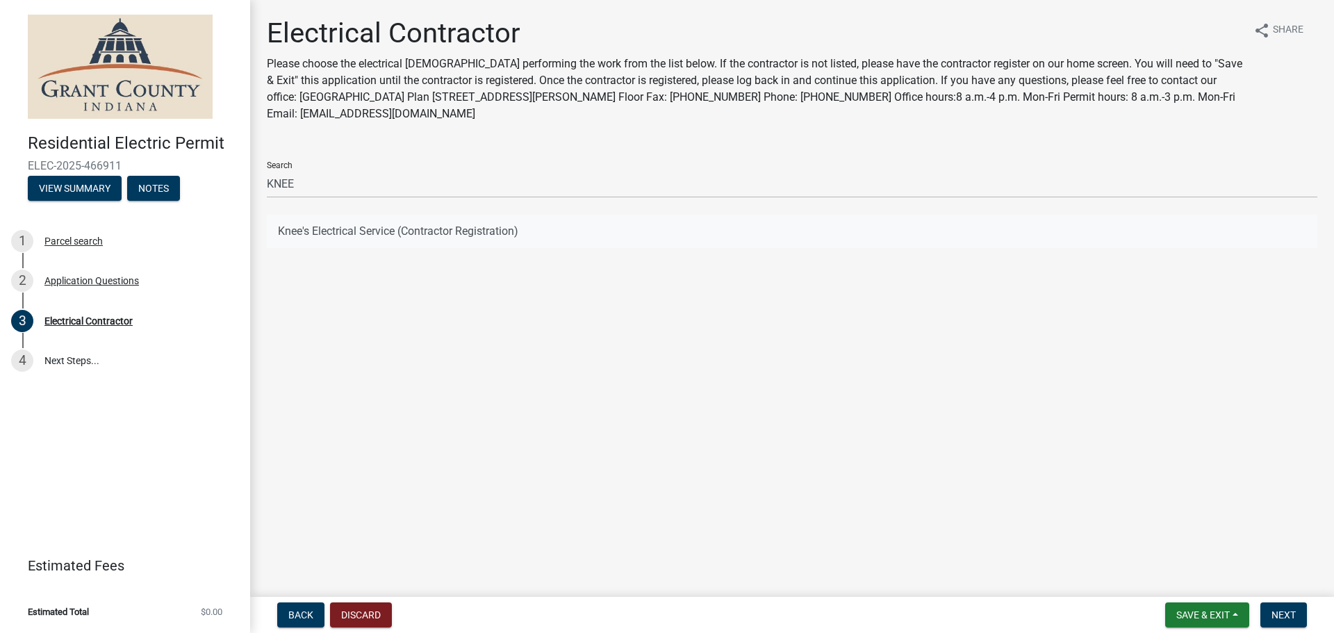
click at [320, 232] on button "Knee's Electrical Service (Contractor Registration)" at bounding box center [792, 231] width 1051 height 33
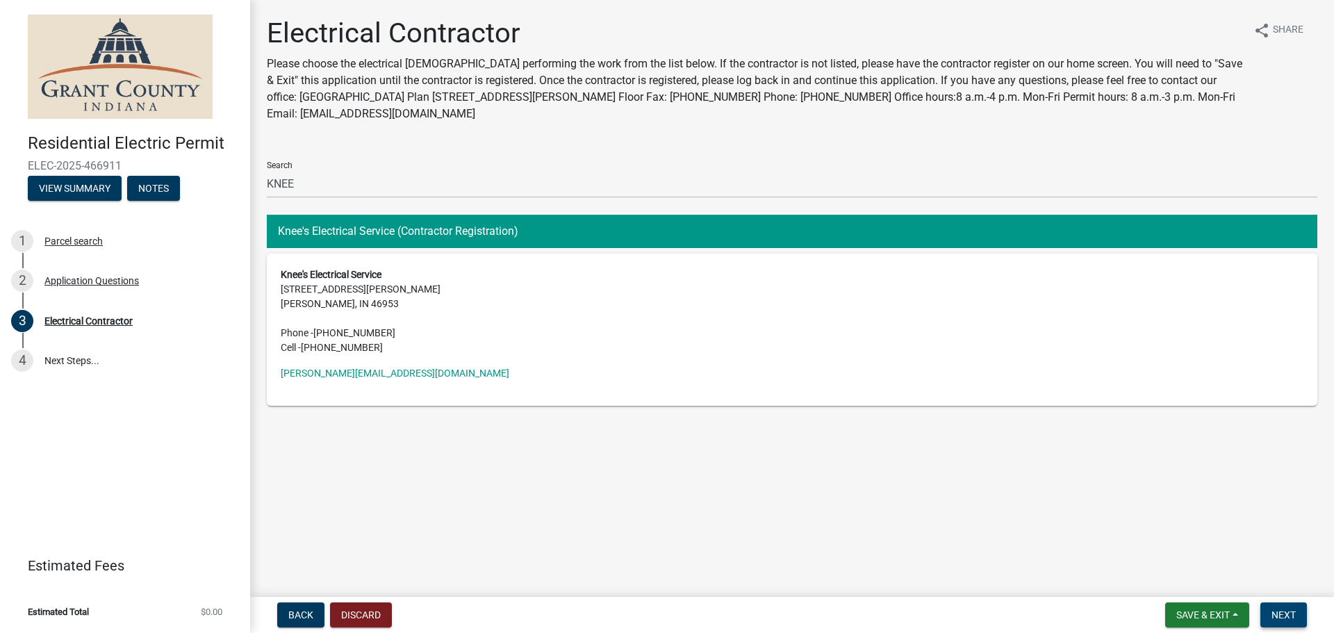
click at [1289, 616] on span "Next" at bounding box center [1284, 615] width 24 height 11
